Goal: Task Accomplishment & Management: Manage account settings

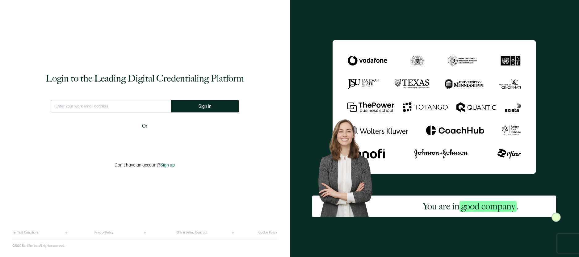
click at [143, 134] on iframe at bounding box center [144, 141] width 77 height 14
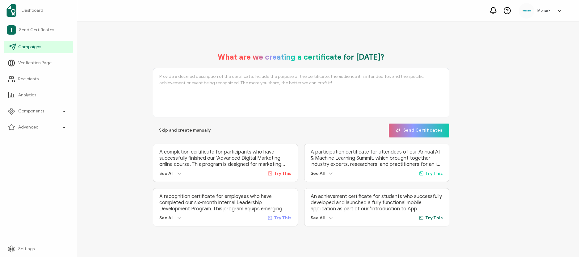
click at [29, 45] on span "Campaigns" at bounding box center [29, 47] width 23 height 6
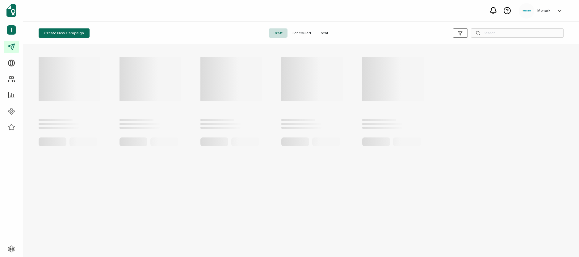
click at [130, 28] on div "Create New Campaign Draft Scheduled Sent" at bounding box center [301, 33] width 556 height 23
click at [63, 31] on span "Create New Campaign" at bounding box center [64, 33] width 40 height 4
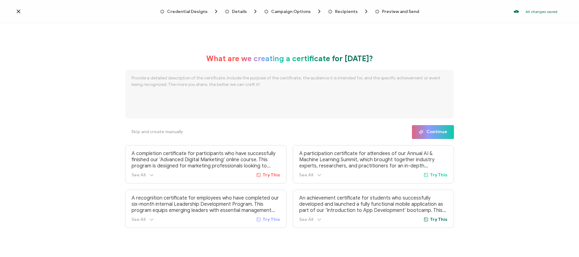
click at [187, 11] on span "Credential Designs" at bounding box center [187, 11] width 40 height 5
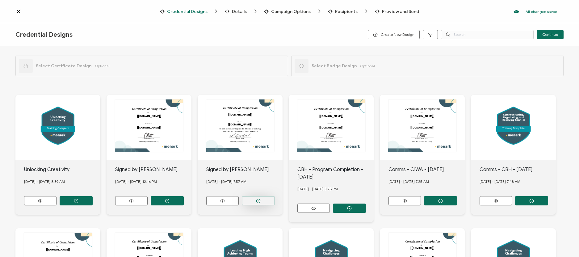
click at [252, 197] on button "button" at bounding box center [258, 200] width 33 height 9
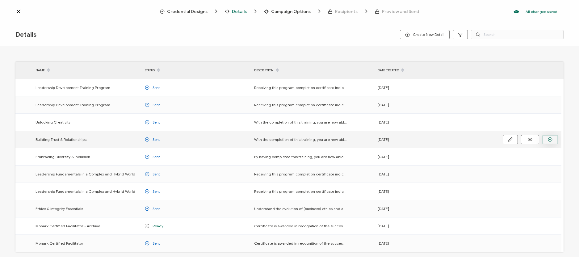
click at [550, 142] on icon "button" at bounding box center [550, 139] width 5 height 5
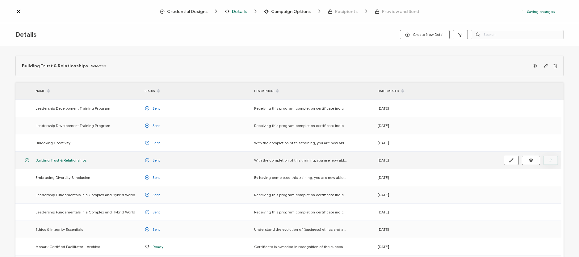
click at [196, 10] on span "Credential Designs" at bounding box center [187, 11] width 40 height 5
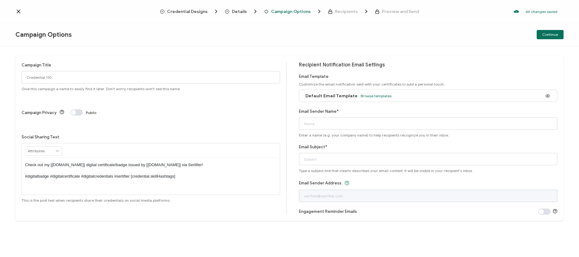
click at [186, 14] on div "Credential Designs" at bounding box center [178, 11] width 36 height 6
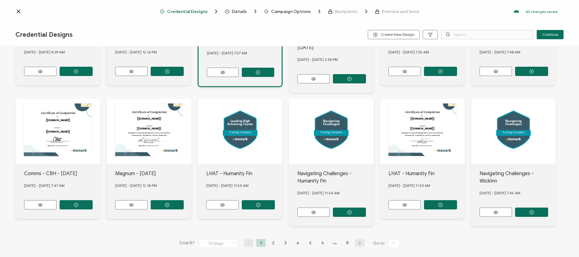
scroll to position [133, 0]
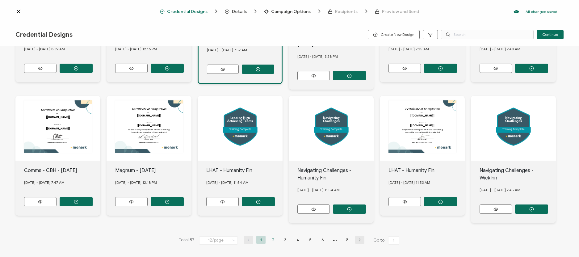
click at [273, 239] on li "2" at bounding box center [273, 240] width 9 height 8
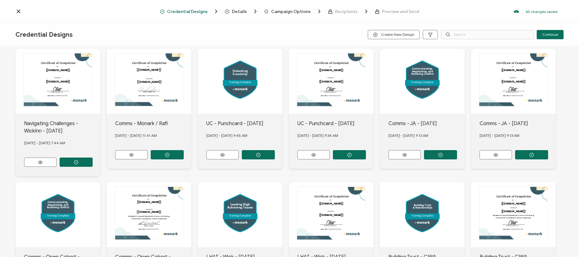
scroll to position [118, 0]
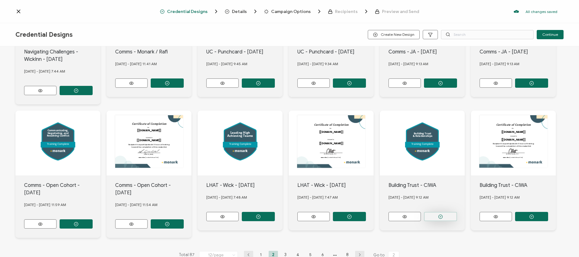
click at [439, 215] on circle "button" at bounding box center [441, 217] width 4 height 4
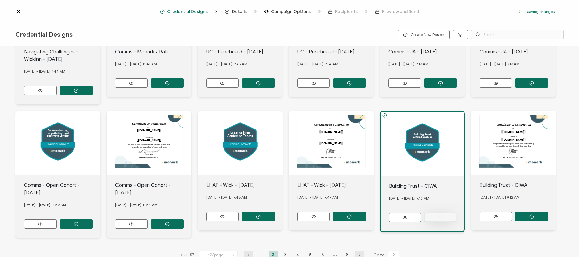
scroll to position [0, 0]
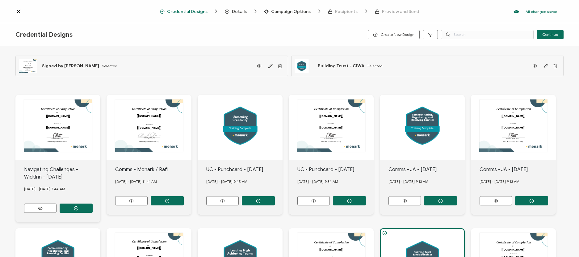
click at [274, 13] on span "Campaign Options" at bounding box center [291, 11] width 40 height 5
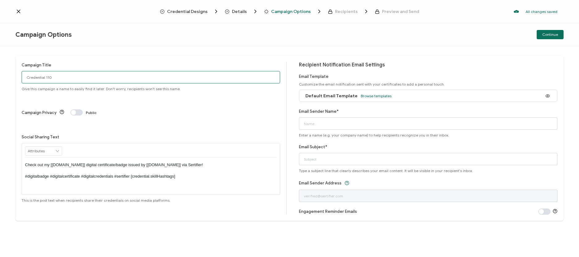
click at [162, 74] on input "Credential 110" at bounding box center [151, 77] width 259 height 12
type input "Magnum - Building Trust"
click at [382, 96] on span "Browse templates" at bounding box center [376, 96] width 31 height 5
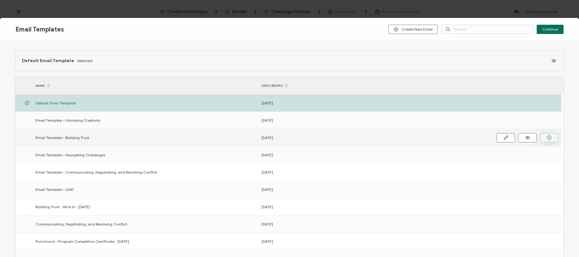
click at [548, 138] on icon "button" at bounding box center [549, 137] width 5 height 5
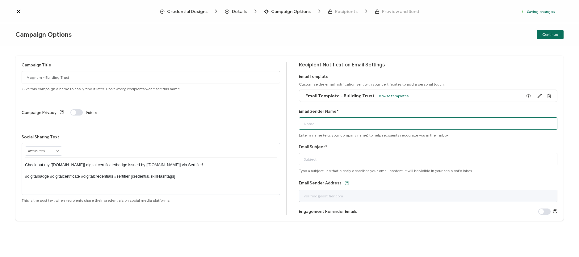
click at [360, 126] on input "Email Sender Name*" at bounding box center [428, 123] width 259 height 12
click at [358, 125] on input "Email Sender Name*" at bounding box center [428, 123] width 259 height 12
type input "[PERSON_NAME] at [GEOGRAPHIC_DATA]"
click at [331, 127] on input "[PERSON_NAME] at [GEOGRAPHIC_DATA]" at bounding box center [428, 123] width 259 height 12
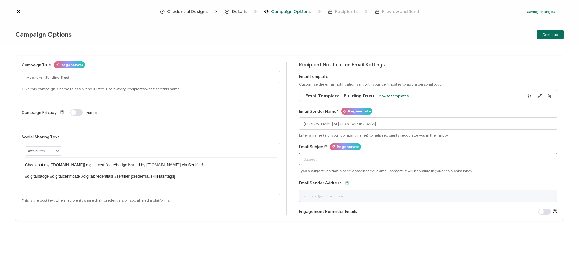
click at [324, 160] on input "Email Subject*" at bounding box center [428, 159] width 259 height 12
paste input "Congratulations on Completing Your Learning Path!"
type input "Congratulations on Completing Your Learning Path!"
click at [553, 35] on span "Continue" at bounding box center [551, 35] width 16 height 4
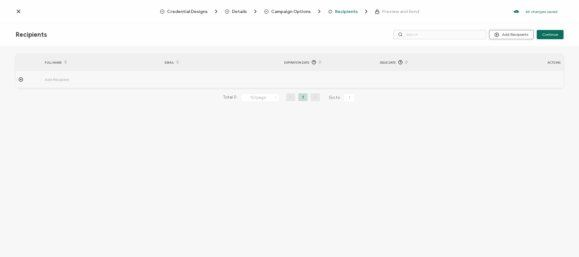
click at [515, 35] on button "Add Recipients" at bounding box center [512, 34] width 45 height 9
click at [518, 52] on span "Upload Recipients" at bounding box center [519, 51] width 31 height 5
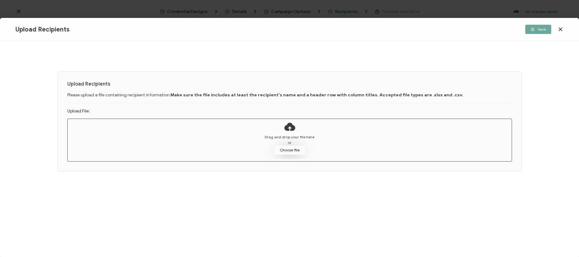
click at [291, 152] on button "Choose file" at bounding box center [289, 150] width 31 height 9
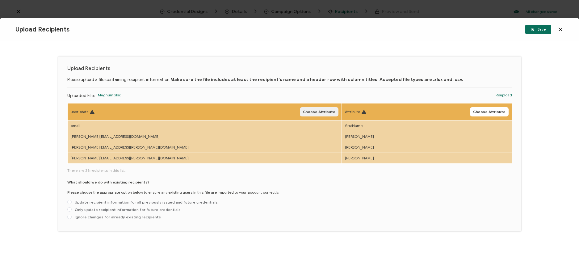
click at [303, 112] on span "Choose Attribute" at bounding box center [319, 112] width 32 height 4
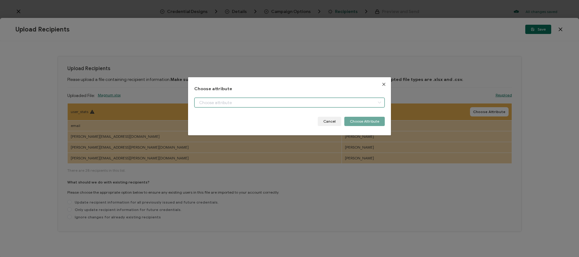
click at [273, 107] on input "dialog" at bounding box center [289, 103] width 190 height 10
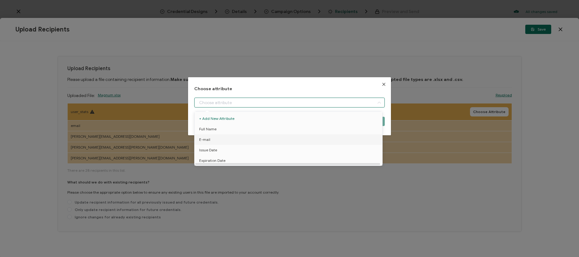
click at [239, 137] on li "E-mail" at bounding box center [289, 139] width 193 height 11
type input "E-mail"
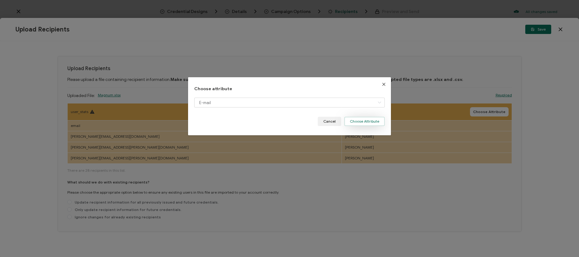
click at [357, 121] on button "Choose Attribute" at bounding box center [365, 121] width 40 height 9
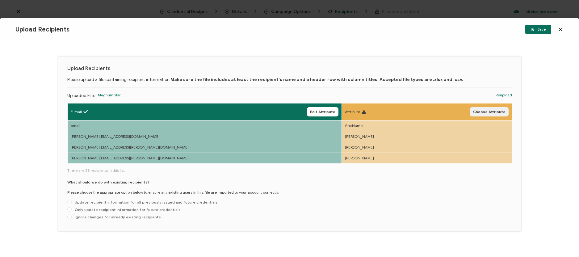
click at [491, 107] on button "Choose Attribute" at bounding box center [489, 111] width 39 height 9
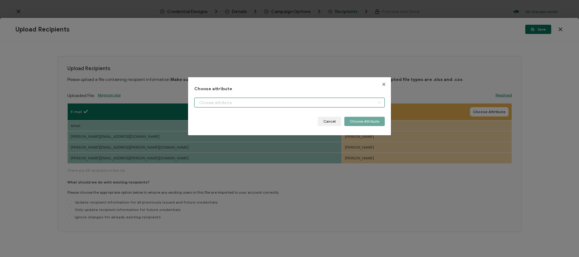
click at [308, 100] on input "dialog" at bounding box center [289, 103] width 190 height 10
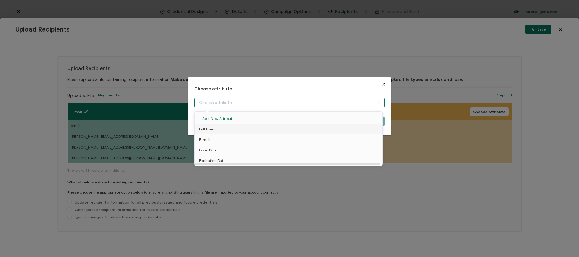
click at [249, 130] on li "Full Name" at bounding box center [289, 129] width 193 height 11
type input "Full Name"
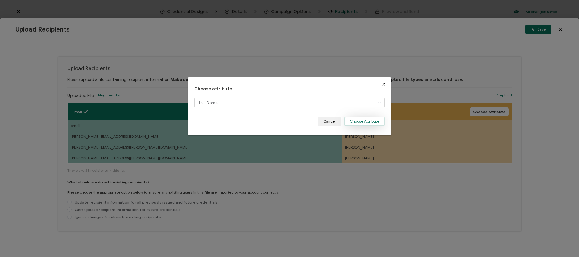
click at [368, 120] on button "Choose Attribute" at bounding box center [365, 121] width 40 height 9
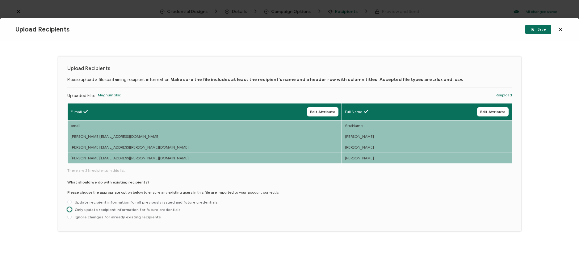
click at [166, 210] on span "Only update recipient information for future credentials." at bounding box center [127, 209] width 110 height 5
click at [72, 210] on input "Only update recipient information for future credentials." at bounding box center [69, 209] width 4 height 5
radio input "true"
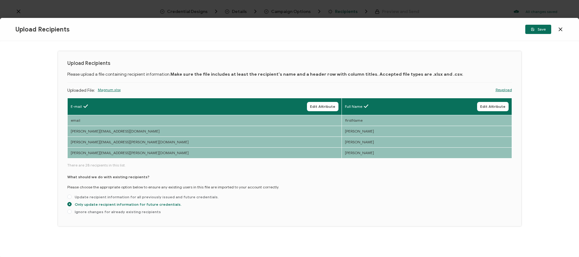
scroll to position [6, 0]
click at [540, 29] on span "Save" at bounding box center [538, 30] width 15 height 4
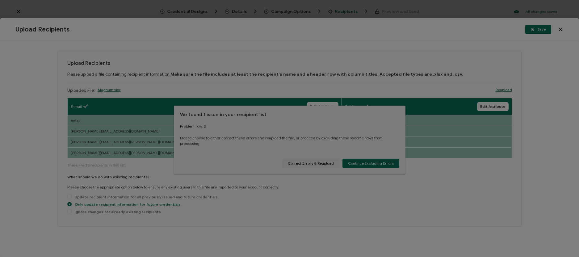
click at [368, 160] on div at bounding box center [289, 128] width 579 height 257
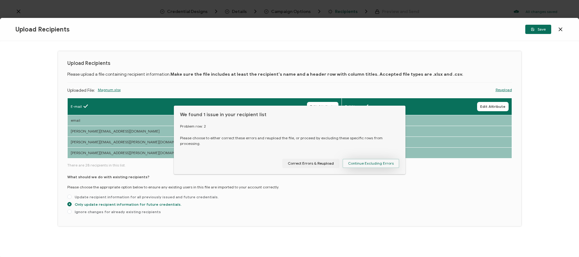
click at [381, 162] on span "Continue Excluding Errors" at bounding box center [371, 164] width 46 height 4
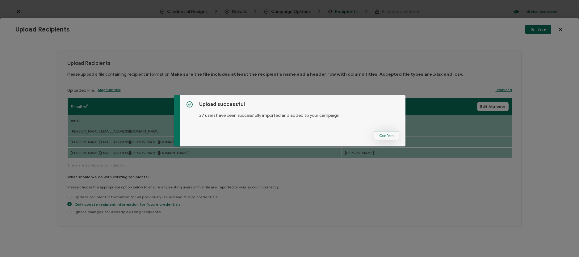
click at [386, 134] on span "Confirm" at bounding box center [386, 136] width 15 height 4
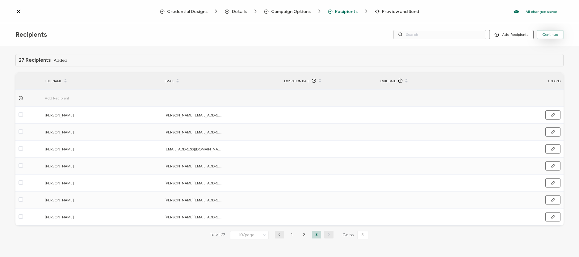
click at [550, 36] on span "Continue" at bounding box center [551, 35] width 16 height 4
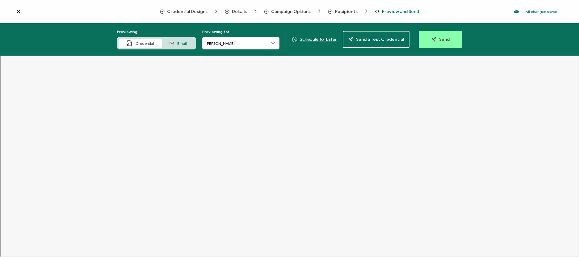
click at [191, 45] on div "Email" at bounding box center [178, 43] width 33 height 9
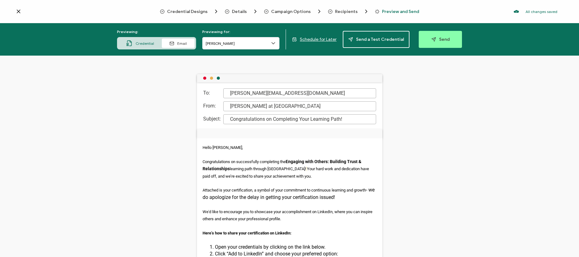
click at [19, 13] on icon at bounding box center [18, 11] width 6 height 6
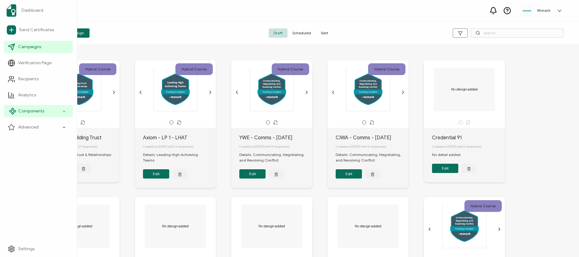
click at [33, 112] on span "Components" at bounding box center [31, 111] width 26 height 6
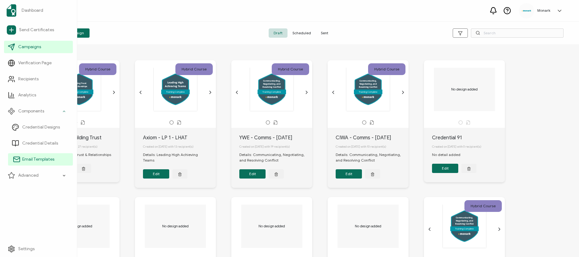
click at [39, 162] on span "Email Templates" at bounding box center [38, 159] width 32 height 6
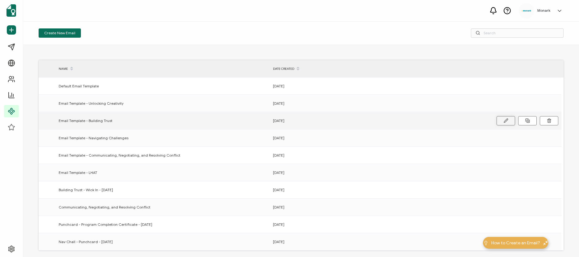
click at [501, 121] on button at bounding box center [506, 120] width 19 height 9
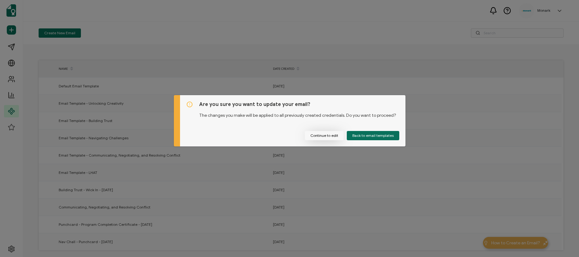
click at [323, 134] on button "Continue to edit" at bounding box center [324, 135] width 39 height 9
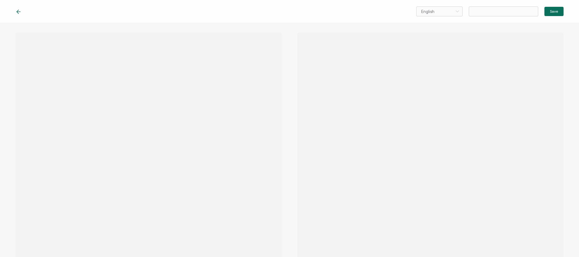
type input "Email Template - Building Trust"
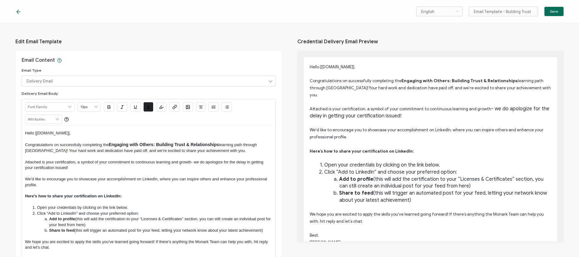
drag, startPoint x: 75, startPoint y: 167, endPoint x: 201, endPoint y: 166, distance: 125.2
click at [201, 166] on p "Attached is your certification, a symbol of your commitment to continuous learn…" at bounding box center [149, 164] width 248 height 11
drag, startPoint x: 78, startPoint y: 165, endPoint x: 191, endPoint y: 162, distance: 113.2
click at [191, 162] on p "Attached is your certification, a symbol of your commitment to continuous learn…" at bounding box center [149, 164] width 248 height 11
drag, startPoint x: 192, startPoint y: 161, endPoint x: 197, endPoint y: 169, distance: 9.3
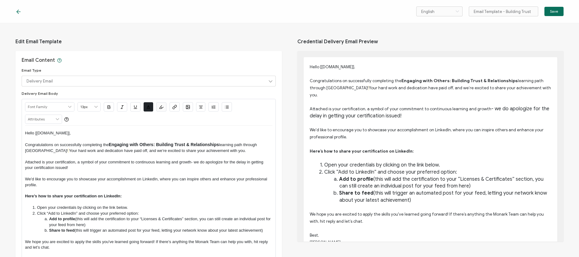
click at [197, 169] on p "Attached is your certification, a symbol of your commitment to continuous learn…" at bounding box center [149, 164] width 248 height 11
drag, startPoint x: 196, startPoint y: 168, endPoint x: 194, endPoint y: 162, distance: 6.2
click at [194, 162] on p "Attached is your certification, a symbol of your commitment to continuous learn…" at bounding box center [149, 164] width 248 height 11
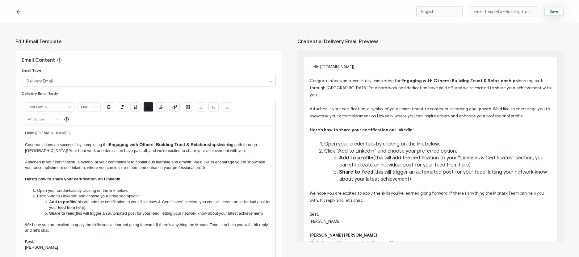
click at [554, 13] on span "Save" at bounding box center [554, 12] width 8 height 4
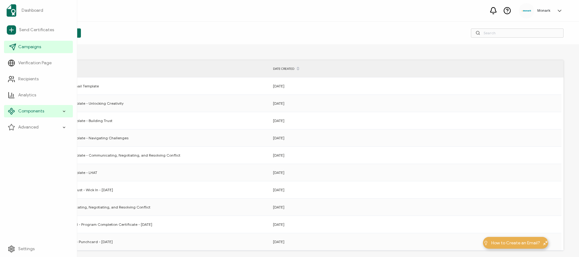
click at [26, 45] on span "Campaigns" at bounding box center [29, 47] width 23 height 6
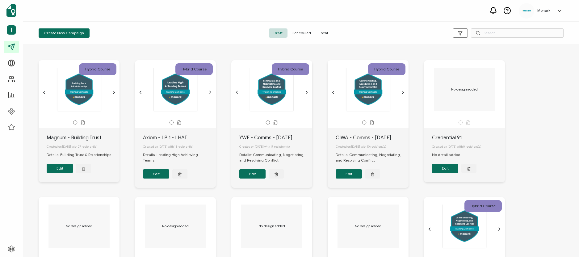
click at [61, 173] on button "Edit" at bounding box center [60, 168] width 26 height 9
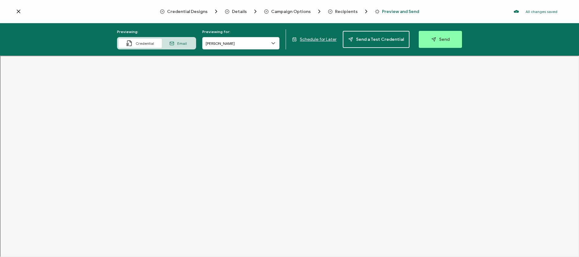
click at [178, 42] on div "Email" at bounding box center [178, 43] width 33 height 9
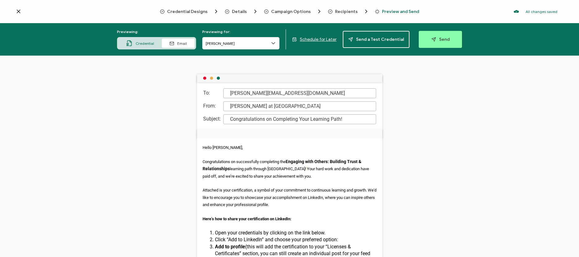
click at [133, 45] on icon at bounding box center [129, 43] width 6 height 6
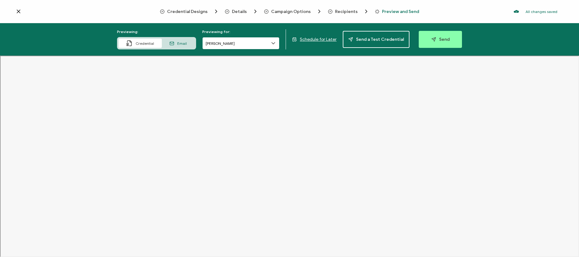
click at [223, 44] on input "[PERSON_NAME]" at bounding box center [240, 43] width 77 height 12
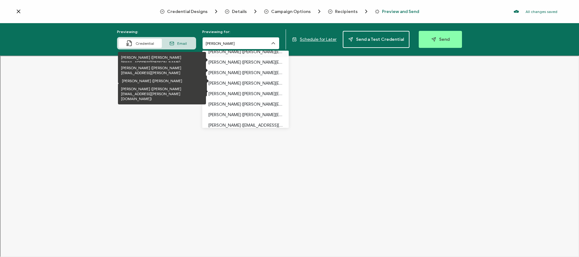
scroll to position [69, 0]
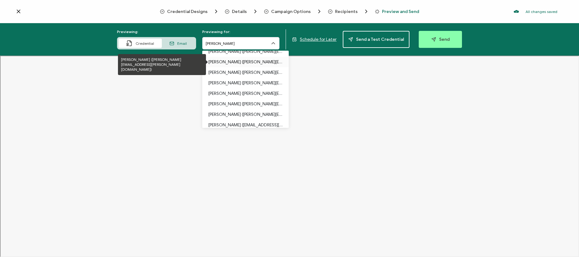
click at [228, 61] on p "[PERSON_NAME] ([PERSON_NAME][EMAIL_ADDRESS][PERSON_NAME][DOMAIN_NAME])" at bounding box center [246, 62] width 74 height 11
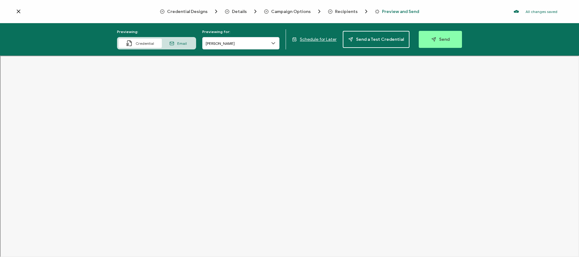
click at [186, 43] on span "Email" at bounding box center [182, 43] width 10 height 5
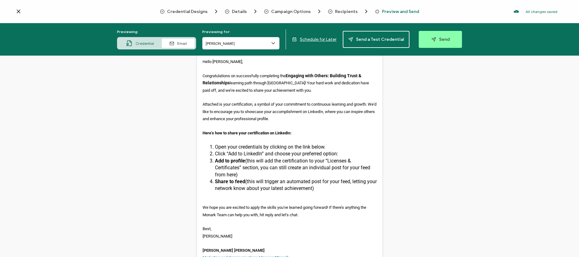
scroll to position [0, 0]
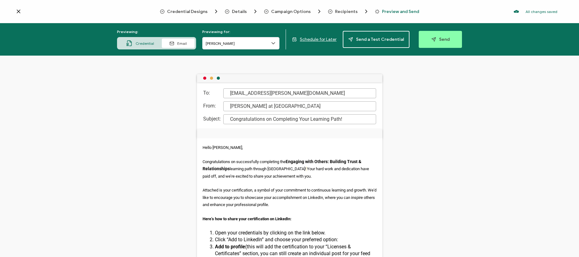
click at [309, 36] on div "Previewing: Credential Email Previewing for: [PERSON_NAME] Schedule for Later S…" at bounding box center [289, 39] width 579 height 32
click at [309, 37] on span "Schedule for Later" at bounding box center [318, 39] width 37 height 5
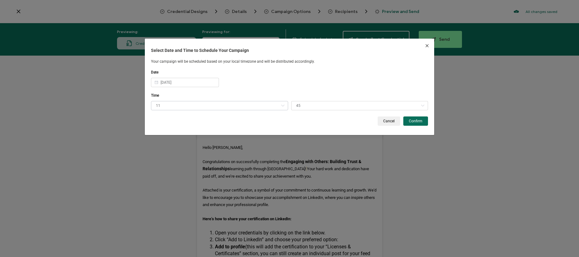
click at [281, 106] on icon "dialog" at bounding box center [283, 105] width 8 height 9
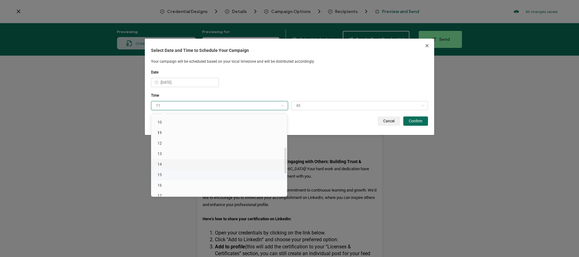
scroll to position [104, 0]
click at [183, 162] on li "14" at bounding box center [220, 164] width 138 height 11
type input "14"
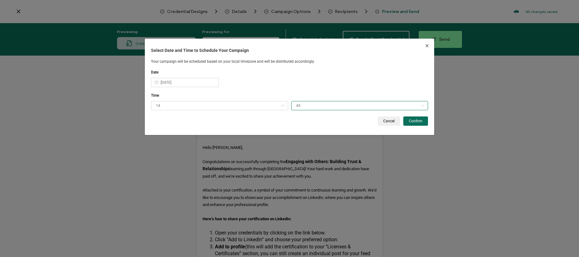
click at [344, 105] on input "45" at bounding box center [359, 105] width 137 height 9
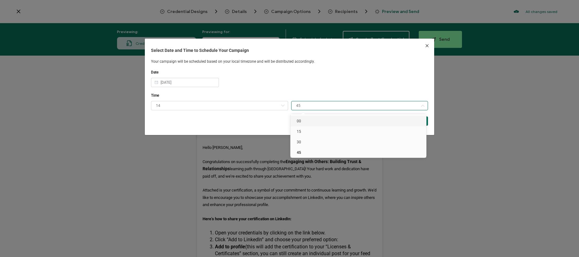
click at [330, 123] on li "00" at bounding box center [360, 121] width 138 height 11
type input "00"
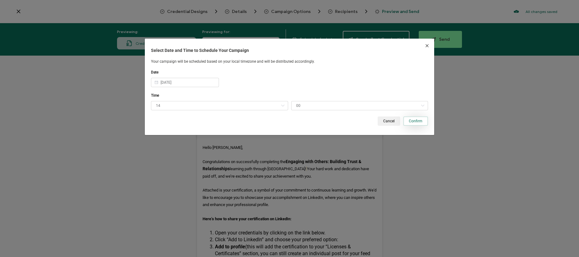
click at [407, 120] on button "Confirm" at bounding box center [416, 121] width 25 height 9
